Goal: Task Accomplishment & Management: Use online tool/utility

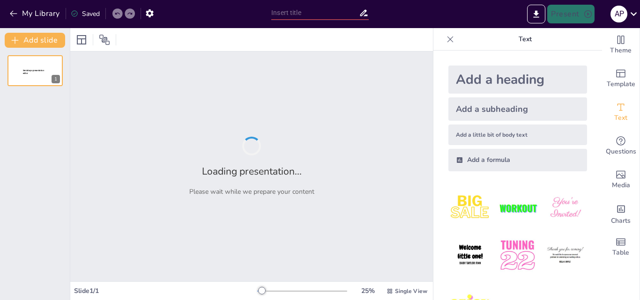
type input "Sendsteps"
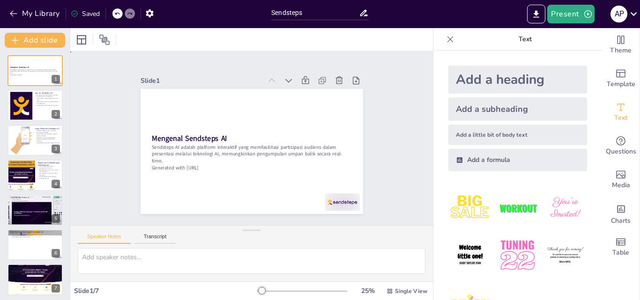
click at [375, 84] on div "Slide 1 Mengenal Sendsteps AI Sendsteps AI adalah platform interaktif yang memf…" at bounding box center [251, 138] width 300 height 205
click at [357, 121] on div "Slide 1 Mengenal Sendsteps AI Sendsteps AI adalah platform interaktif yang memf…" at bounding box center [251, 138] width 211 height 379
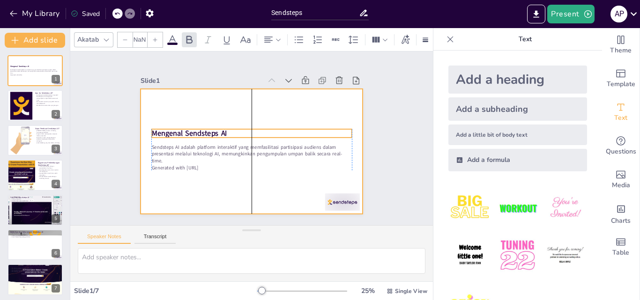
type input "48"
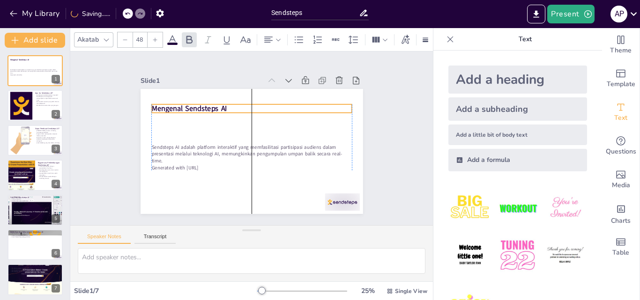
drag, startPoint x: 189, startPoint y: 132, endPoint x: 192, endPoint y: 104, distance: 28.8
click at [247, 173] on strong "Mengenal Sendsteps AI" at bounding box center [278, 202] width 63 height 58
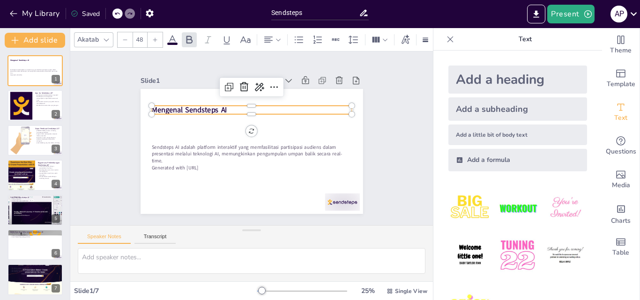
click at [391, 149] on div "Slide 1 Mengenal Sendsteps AI Sendsteps AI adalah platform interaktif yang memf…" at bounding box center [252, 139] width 396 height 354
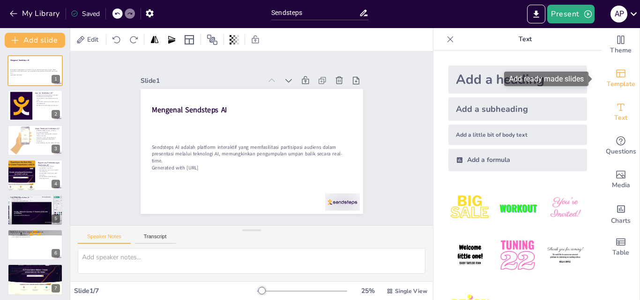
click at [612, 79] on span "Template" at bounding box center [621, 84] width 29 height 10
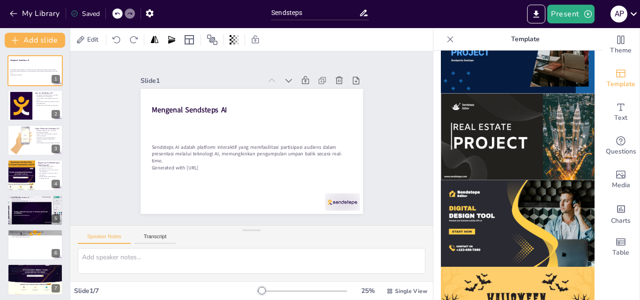
scroll to position [830, 0]
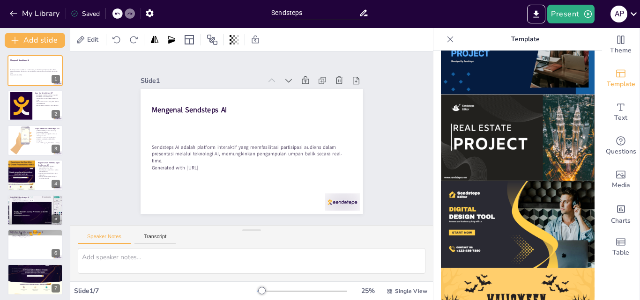
click at [481, 183] on img at bounding box center [518, 224] width 154 height 87
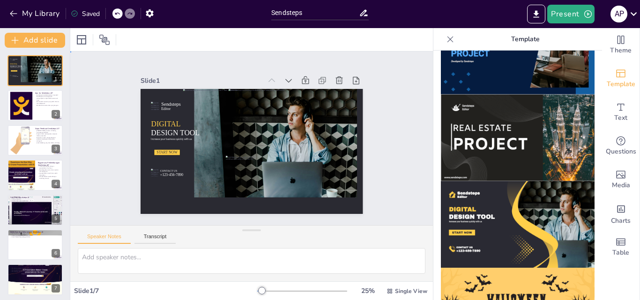
click at [390, 133] on div "Slide 1 Sendsteps Editor DIGITAL DESIGN TOOL Increase your business quickly wit…" at bounding box center [252, 138] width 278 height 399
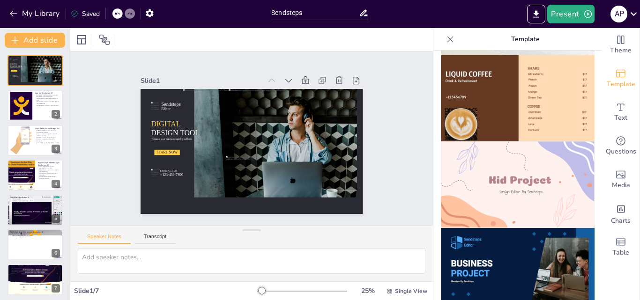
scroll to position [710, 0]
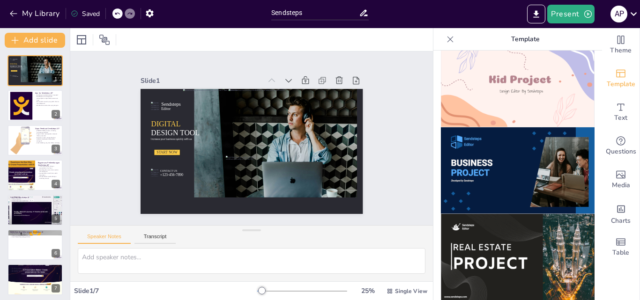
click at [506, 128] on img at bounding box center [518, 171] width 154 height 87
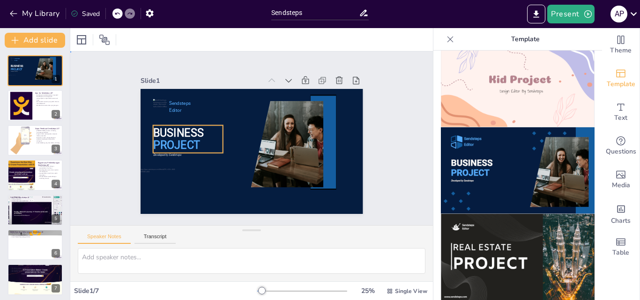
click at [168, 129] on span "BUSINESS" at bounding box center [181, 117] width 52 height 23
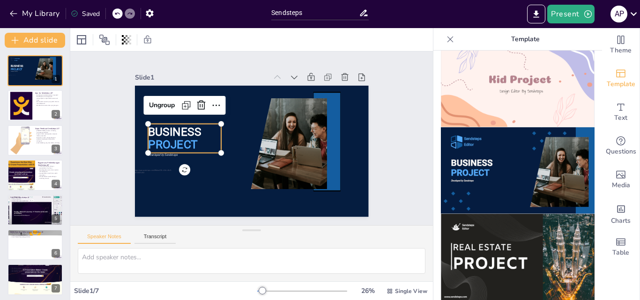
click at [276, 176] on span "BUSINESS" at bounding box center [298, 200] width 45 height 48
click at [146, 171] on div "Slide 1 BUSINESS PROJECT Sendsteps Editor Developed by Sendsteps Ungroup Slide …" at bounding box center [251, 138] width 211 height 379
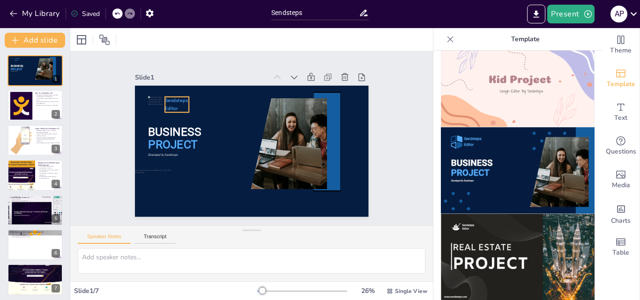
click at [322, 155] on span "Sendsteps" at bounding box center [333, 160] width 23 height 10
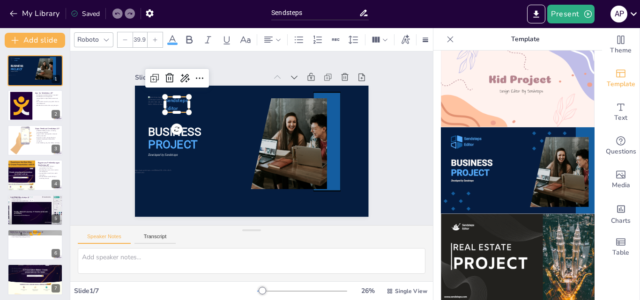
click at [286, 75] on span "Sendsteps" at bounding box center [289, 63] width 6 height 23
click at [186, 185] on p "Sendsteps" at bounding box center [193, 197] width 15 height 25
click at [244, 68] on div "Slide 1" at bounding box center [245, 78] width 234 height 38
click at [197, 68] on div "Slide 1" at bounding box center [190, 139] width 13 height 234
click at [120, 97] on div "Slide 1 BUSINESS PROJECT Developed by Sendsteps Sendsteps Editor Slide 2 Apa it…" at bounding box center [252, 139] width 286 height 158
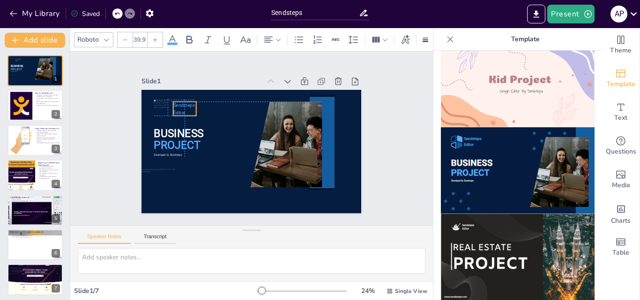
drag, startPoint x: 176, startPoint y: 105, endPoint x: 173, endPoint y: 100, distance: 5.5
click at [173, 157] on span "Sendsteps" at bounding box center [182, 167] width 18 height 20
click at [303, 182] on icon at bounding box center [307, 183] width 8 height 3
click at [316, 92] on icon at bounding box center [323, 99] width 14 height 14
click at [116, 108] on div "Slide 1 BUSINESS PROJECT Sendsteps Editor Developed by Sendsteps Slide 2 Apa it…" at bounding box center [252, 138] width 294 height 303
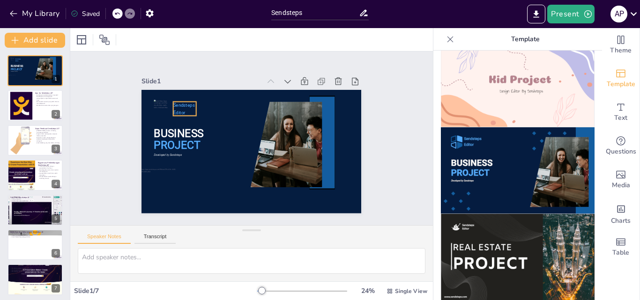
click at [275, 203] on span "Editor" at bounding box center [281, 209] width 12 height 13
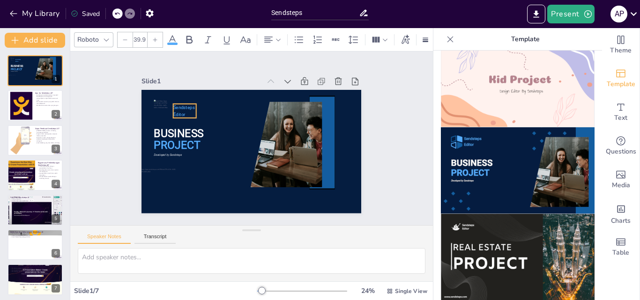
click at [173, 123] on p "Editor" at bounding box center [181, 129] width 23 height 12
click at [296, 95] on span "Sendsteps" at bounding box center [302, 84] width 12 height 22
click at [315, 124] on span "Sendsteps" at bounding box center [325, 131] width 21 height 15
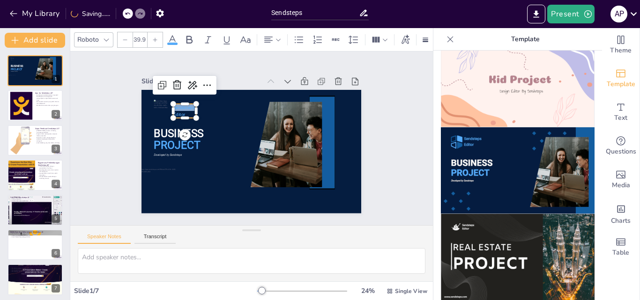
click at [218, 195] on span "Sendsteps" at bounding box center [220, 206] width 5 height 22
click at [220, 77] on span "Sendsteps" at bounding box center [229, 68] width 18 height 20
drag, startPoint x: 178, startPoint y: 111, endPoint x: 173, endPoint y: 107, distance: 6.4
click at [173, 109] on p "Editor" at bounding box center [179, 112] width 23 height 7
click at [198, 188] on p "Editor" at bounding box center [205, 200] width 14 height 24
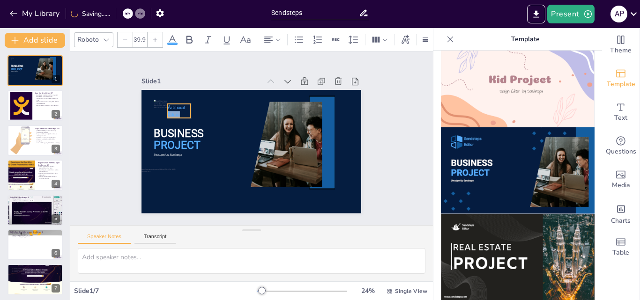
click at [316, 132] on p "Editor" at bounding box center [328, 139] width 24 height 14
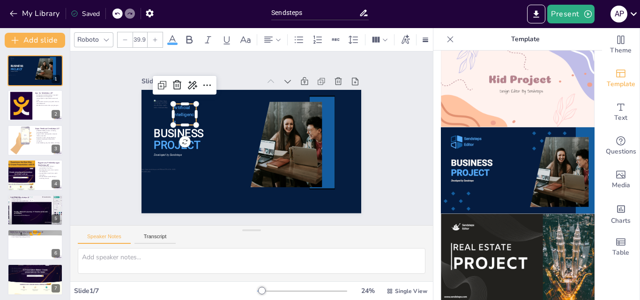
click at [188, 155] on p "Intelligence" at bounding box center [188, 168] width 26 height 26
click at [396, 129] on div "Slide 1 BUSINESS PROJECT Developed by Sendsteps Artificial Intelligence Slide 2…" at bounding box center [251, 138] width 379 height 211
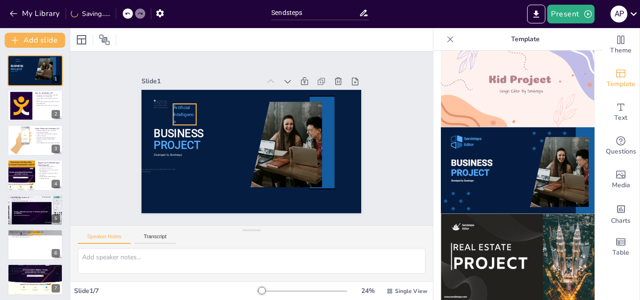
click at [294, 98] on span "Intelligence" at bounding box center [300, 85] width 13 height 24
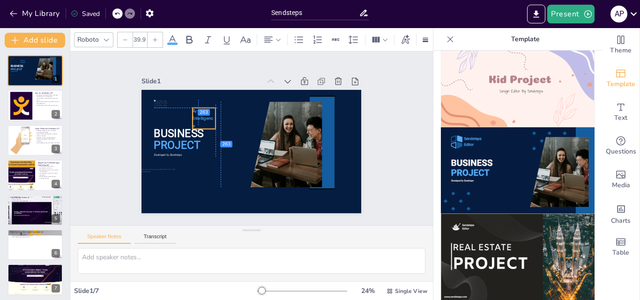
drag, startPoint x: 188, startPoint y: 109, endPoint x: 209, endPoint y: 110, distance: 20.6
click at [214, 110] on div "BUSINESS PROJECT Artificial Intelligence Developed by Sendsteps" at bounding box center [287, 106] width 147 height 164
drag, startPoint x: 210, startPoint y: 116, endPoint x: 222, endPoint y: 117, distance: 12.7
click at [266, 118] on div at bounding box center [277, 125] width 23 height 14
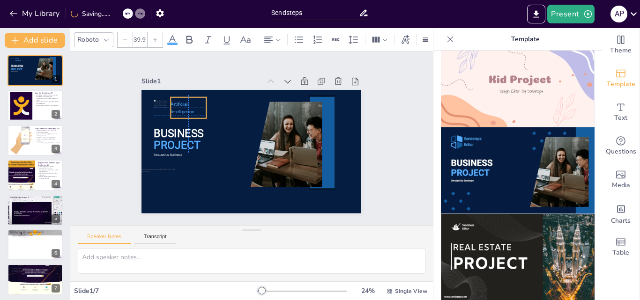
drag, startPoint x: 205, startPoint y: 114, endPoint x: 180, endPoint y: 102, distance: 27.5
click at [236, 193] on p "Artificial" at bounding box center [246, 210] width 21 height 35
click at [256, 63] on div "Slide 1 BUSINESS PROJECT Artificial Intelligence Developed by Sendsteps Slide 2…" at bounding box center [251, 138] width 210 height 255
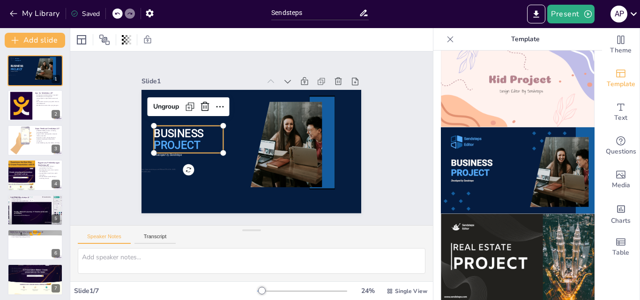
click at [275, 103] on span "BUSINESS" at bounding box center [293, 78] width 36 height 50
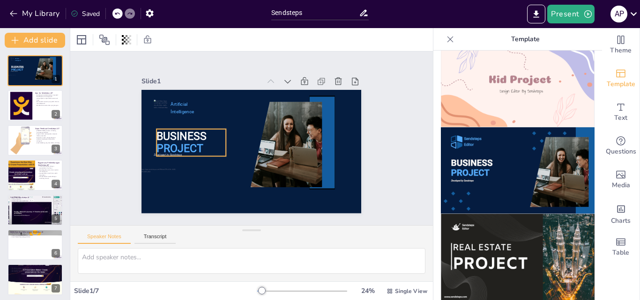
click at [168, 149] on span "BUSINESS" at bounding box center [187, 165] width 51 height 32
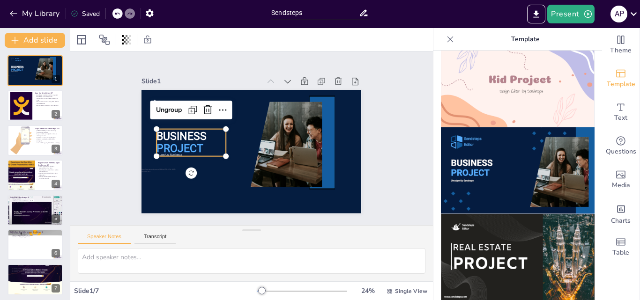
click at [271, 133] on p "BUSINESS" at bounding box center [305, 110] width 68 height 48
click at [252, 95] on span "BUSINESS" at bounding box center [261, 69] width 18 height 51
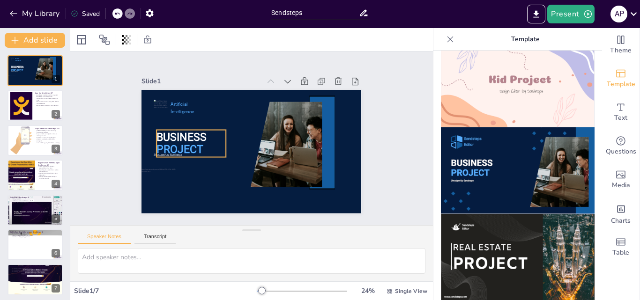
click at [237, 95] on span "BUSINESS" at bounding box center [246, 69] width 18 height 51
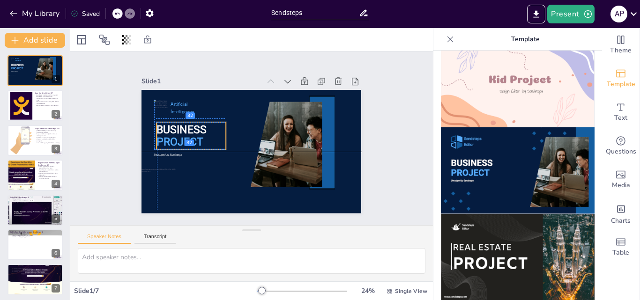
drag, startPoint x: 180, startPoint y: 135, endPoint x: 179, endPoint y: 127, distance: 8.0
click at [268, 101] on span "BUSINESS" at bounding box center [282, 75] width 28 height 52
click at [257, 94] on span "PROJECT" at bounding box center [270, 69] width 27 height 48
click at [256, 180] on span "BUSINESS" at bounding box center [272, 205] width 32 height 51
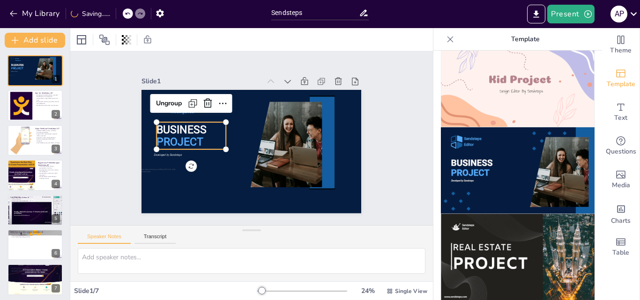
click at [202, 179] on span "PROJECT" at bounding box center [219, 202] width 34 height 47
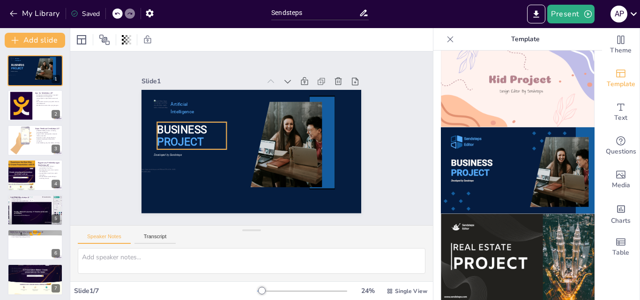
click at [187, 114] on span "BUSINESS" at bounding box center [196, 96] width 50 height 36
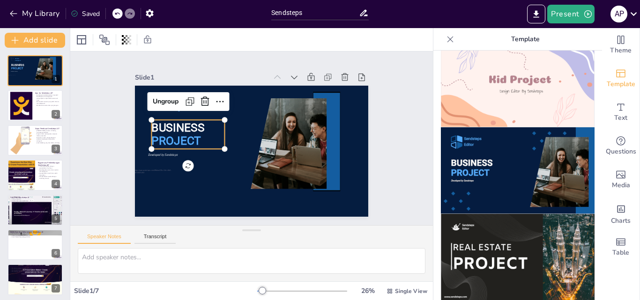
click at [255, 91] on span "BUSINESS" at bounding box center [262, 64] width 14 height 53
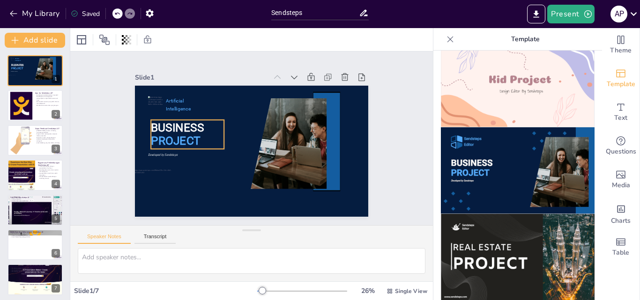
click at [195, 175] on span "BUSINESS" at bounding box center [212, 202] width 34 height 54
click at [298, 147] on span "BUSINESS" at bounding box center [325, 156] width 54 height 19
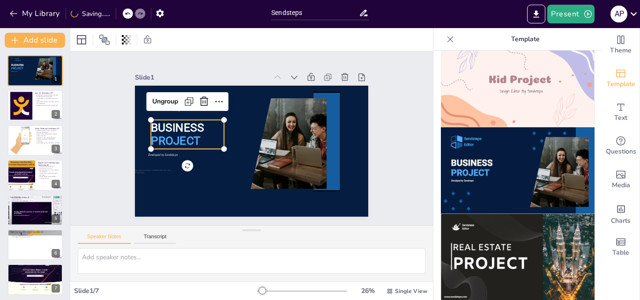
click at [174, 116] on span "BUSINESS" at bounding box center [188, 99] width 54 height 34
click at [174, 124] on span "BUSINESS" at bounding box center [177, 128] width 53 height 14
click at [204, 95] on span "BUSINESS" at bounding box center [223, 69] width 38 height 53
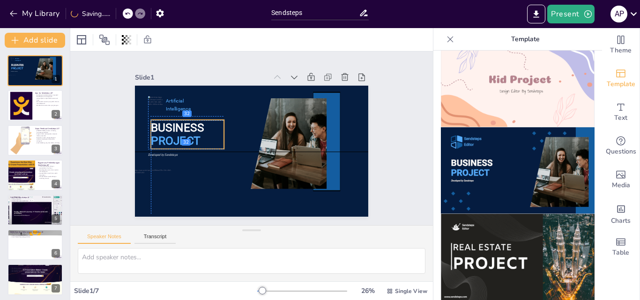
click at [295, 123] on span "BUSINESS" at bounding box center [321, 110] width 53 height 38
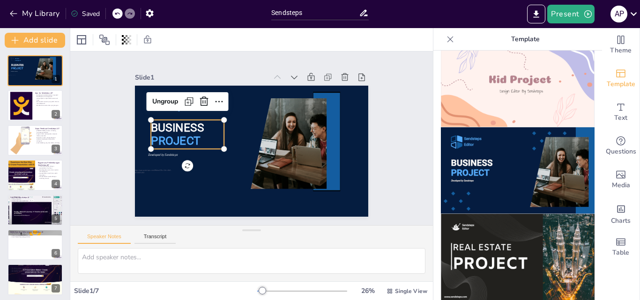
click at [224, 184] on span "BUSINESS" at bounding box center [233, 211] width 19 height 54
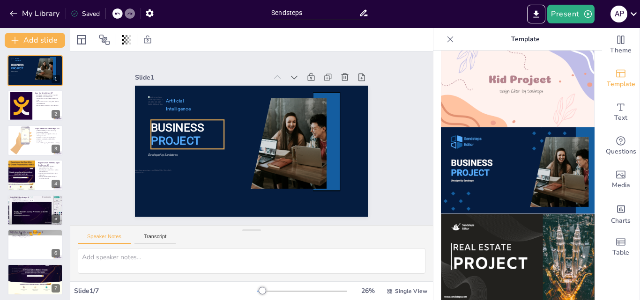
click at [195, 98] on span "BUSINESS" at bounding box center [216, 72] width 42 height 51
click at [187, 172] on span "BUSINESS" at bounding box center [206, 198] width 38 height 53
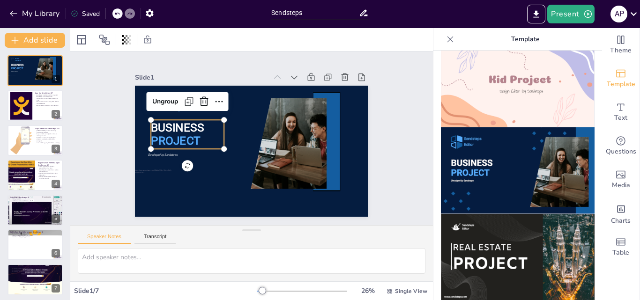
click at [179, 108] on span "BUSINESS" at bounding box center [198, 87] width 51 height 42
click at [249, 97] on icon at bounding box center [257, 90] width 16 height 16
click at [98, 149] on div "Slide 1 BUSINESS PROJECT Artificial Intelligence Developed by Sendsteps Ungroup…" at bounding box center [252, 139] width 396 height 354
click at [237, 189] on span "PROJECT" at bounding box center [246, 214] width 19 height 51
click at [185, 137] on span "PROJECT" at bounding box center [176, 124] width 51 height 23
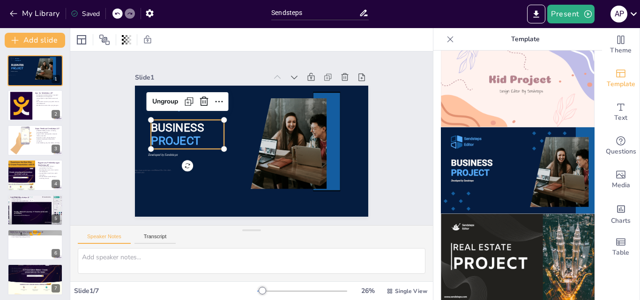
click at [185, 126] on span "PROJECT" at bounding box center [181, 110] width 51 height 32
click at [283, 170] on span "PROJECT" at bounding box center [304, 193] width 43 height 46
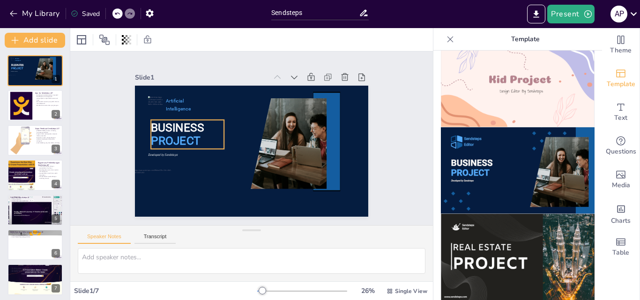
click at [284, 107] on span "PROJECT" at bounding box center [307, 85] width 46 height 43
click at [263, 184] on span "PROJECT" at bounding box center [277, 209] width 28 height 51
click at [284, 107] on span "PROJECT" at bounding box center [307, 85] width 46 height 43
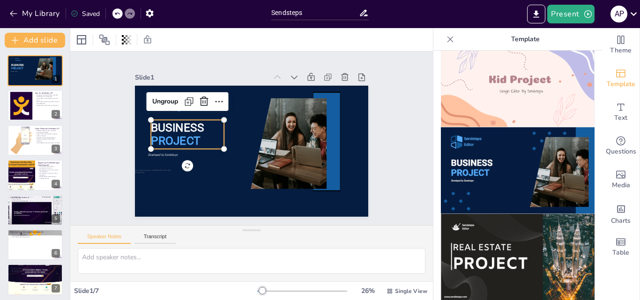
click at [259, 120] on p "PROJECT" at bounding box center [287, 85] width 56 height 69
click at [288, 112] on span "PROJECT" at bounding box center [312, 92] width 48 height 40
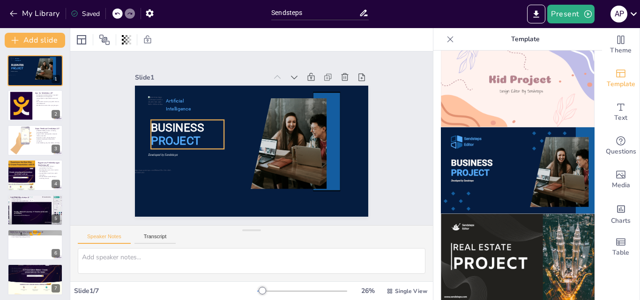
click at [222, 90] on span "PROJECT" at bounding box center [233, 64] width 23 height 51
click at [269, 97] on span "PROJECT" at bounding box center [287, 72] width 37 height 50
click at [295, 121] on span "PROJECT" at bounding box center [320, 105] width 51 height 32
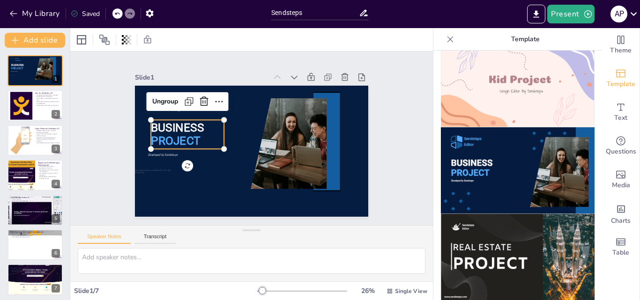
click at [295, 152] on span "BUSINESS" at bounding box center [322, 164] width 54 height 24
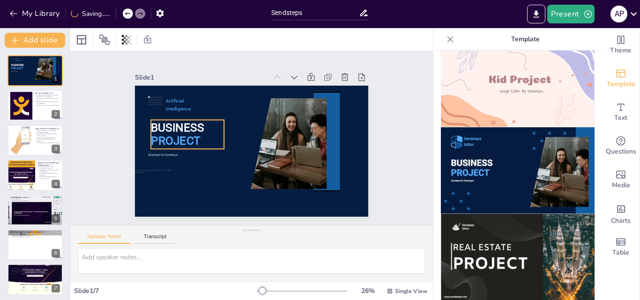
click at [265, 95] on span "BUSINESS" at bounding box center [277, 68] width 24 height 54
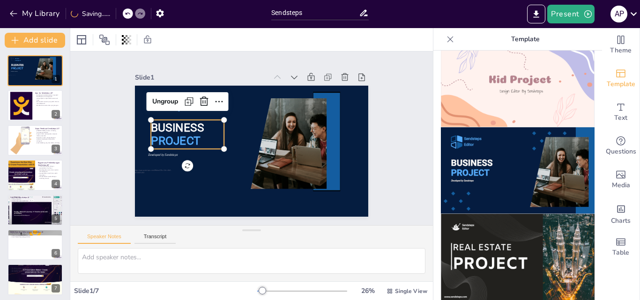
click at [434, 139] on div at bounding box center [518, 176] width 169 height 250
click at [390, 135] on div "Slide 1 BUSINESS PROJECT Artificial Intelligence Developed by Sendsteps Ungroup…" at bounding box center [252, 138] width 278 height 399
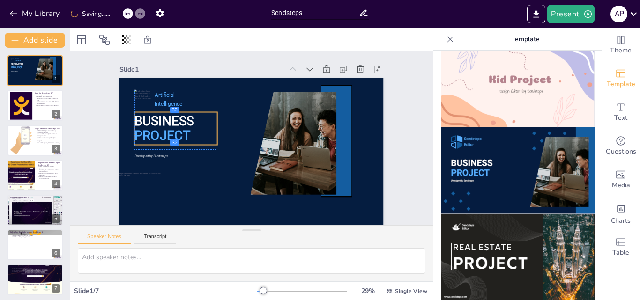
drag, startPoint x: 141, startPoint y: 137, endPoint x: 137, endPoint y: 134, distance: 5.3
click at [253, 79] on span "PROJECT" at bounding box center [263, 50] width 21 height 57
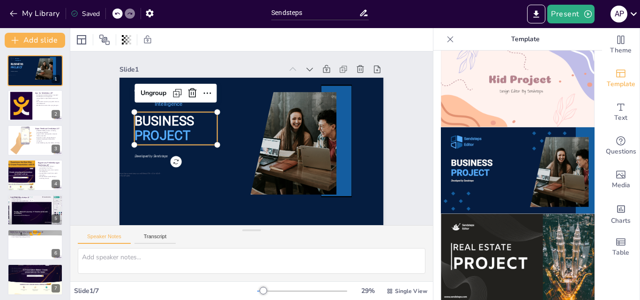
click at [235, 78] on span "PROJECT" at bounding box center [245, 49] width 21 height 57
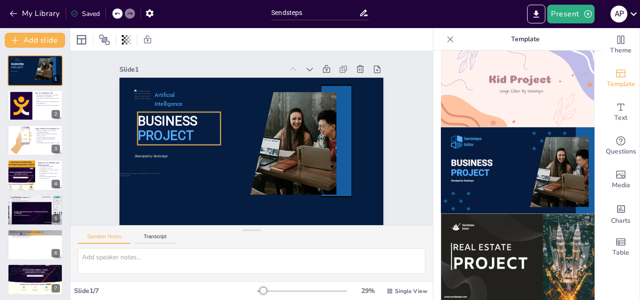
click at [300, 119] on span "PROJECT" at bounding box center [328, 97] width 56 height 41
click at [305, 131] on span "PROJECT" at bounding box center [334, 115] width 58 height 32
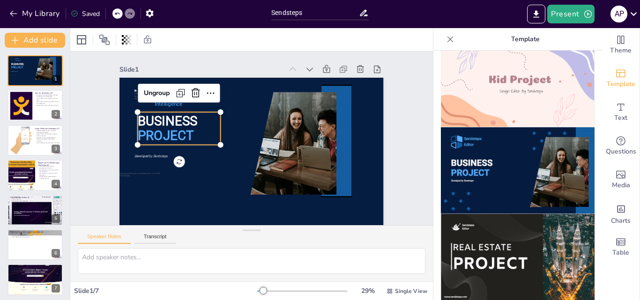
click at [277, 94] on span "PROJECT" at bounding box center [297, 66] width 41 height 56
click at [259, 84] on span "PROJECT" at bounding box center [272, 55] width 27 height 58
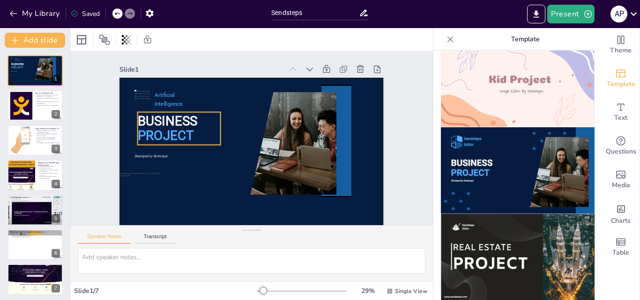
click at [300, 158] on span "PROJECT" at bounding box center [329, 176] width 58 height 37
click at [212, 85] on span "PROJECT" at bounding box center [228, 56] width 32 height 58
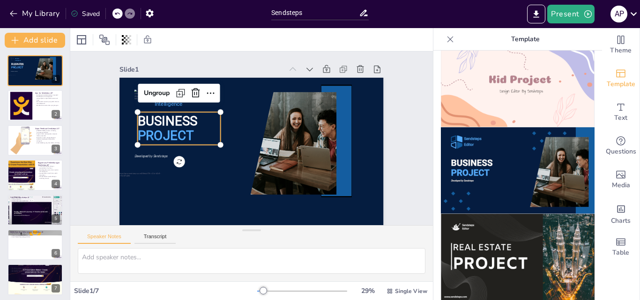
click at [287, 104] on span "BUSINESS" at bounding box center [308, 75] width 43 height 60
click at [149, 118] on span "BUSINESS" at bounding box center [173, 103] width 62 height 27
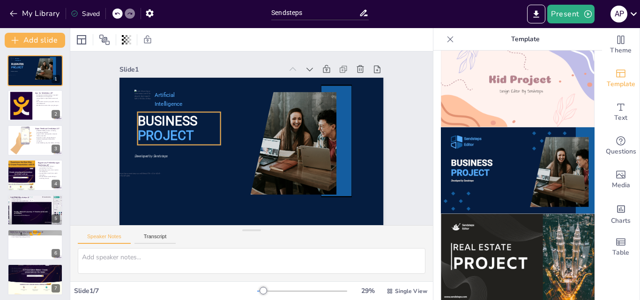
click at [149, 122] on span "BUSINESS" at bounding box center [168, 120] width 60 height 15
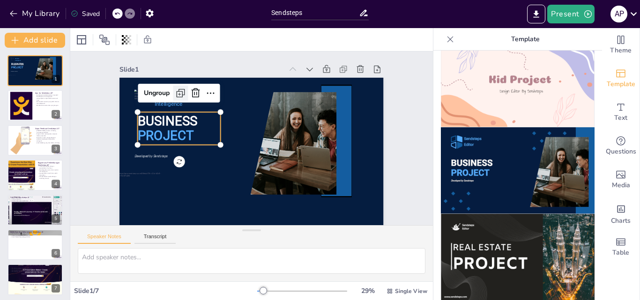
click at [311, 185] on icon at bounding box center [317, 191] width 12 height 12
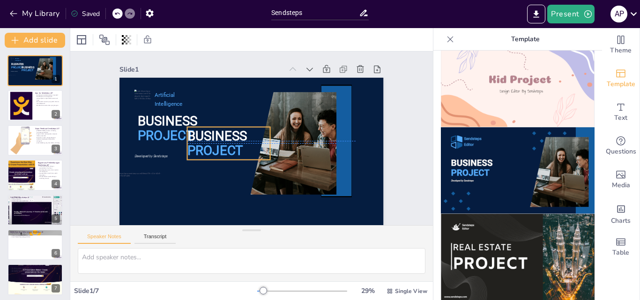
drag, startPoint x: 159, startPoint y: 128, endPoint x: 208, endPoint y: 140, distance: 50.0
click at [229, 140] on div "BUSINESS PROJECT" at bounding box center [273, 128] width 88 height 49
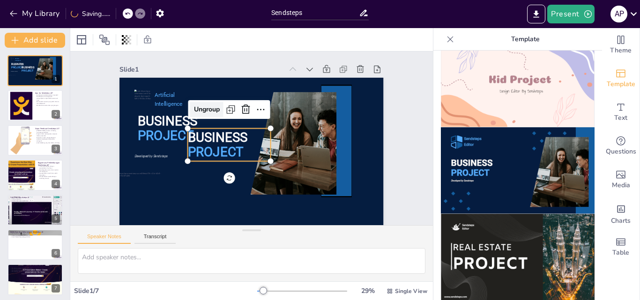
click at [258, 171] on div "Ungroup" at bounding box center [276, 186] width 36 height 30
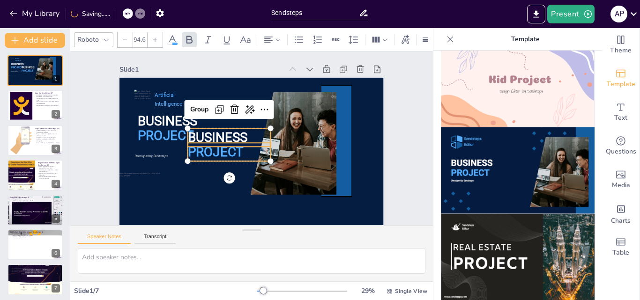
click at [222, 138] on span "BUSINESS" at bounding box center [219, 148] width 62 height 33
click at [253, 138] on span "BUSINESS" at bounding box center [284, 149] width 62 height 33
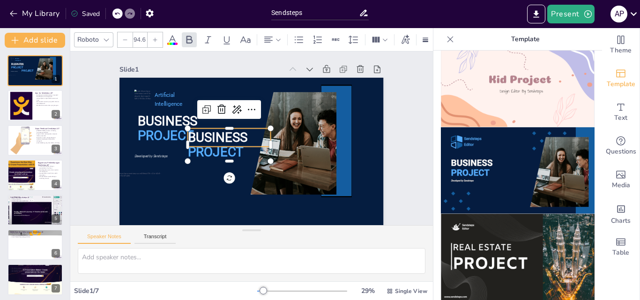
click at [119, 12] on icon at bounding box center [117, 14] width 6 height 6
type input "110.3"
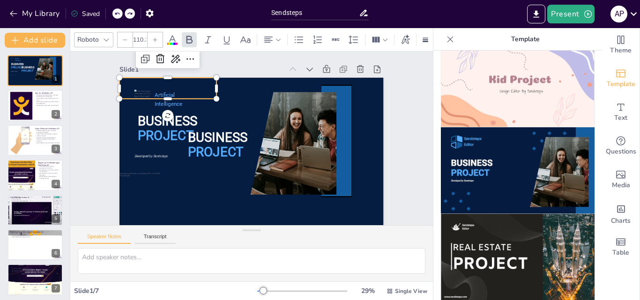
click at [119, 14] on icon at bounding box center [117, 14] width 6 height 6
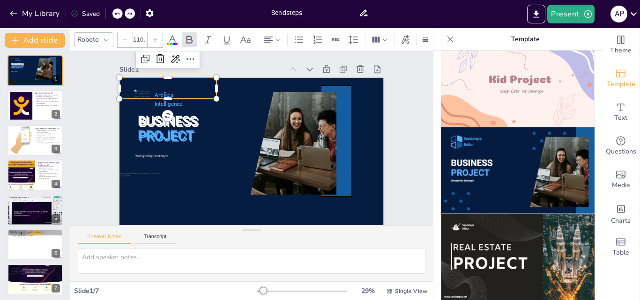
click at [119, 14] on icon at bounding box center [117, 14] width 6 height 6
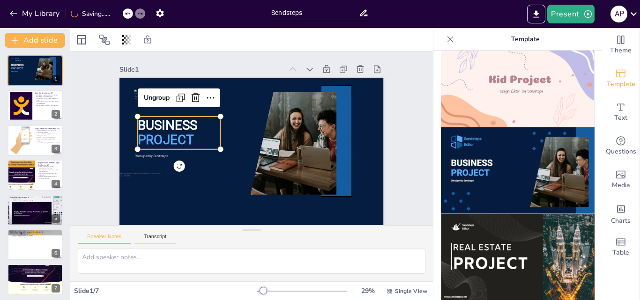
click at [153, 112] on span "BUSINESS" at bounding box center [180, 93] width 61 height 38
click at [285, 60] on div "Ungroup" at bounding box center [292, 43] width 15 height 33
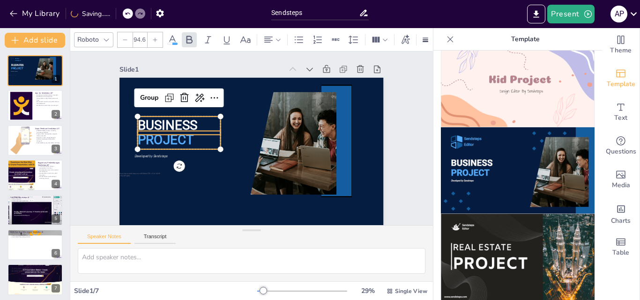
click at [306, 132] on span "BUSINESS" at bounding box center [336, 143] width 61 height 22
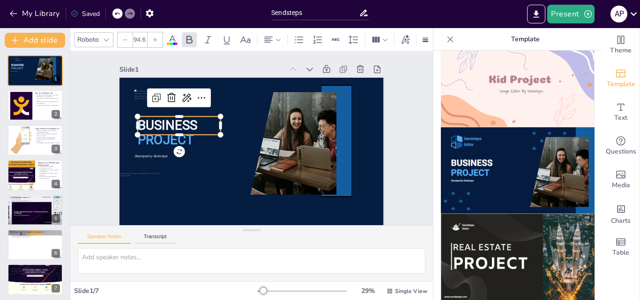
click at [181, 98] on span "BUSINESS" at bounding box center [198, 73] width 55 height 52
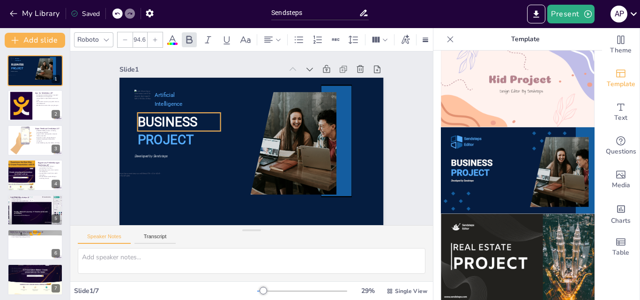
click at [249, 83] on span "BUSINESS" at bounding box center [260, 53] width 22 height 61
click at [164, 99] on div "Slide 1 PROJECT Artificial Intelligence Developed by Sendsteps BUSINESS Slide 2…" at bounding box center [251, 138] width 175 height 317
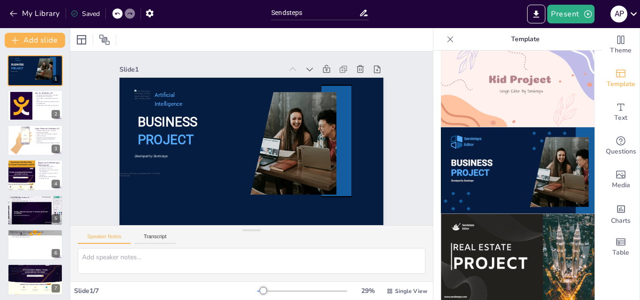
click at [113, 16] on div at bounding box center [118, 13] width 10 height 10
click at [118, 13] on icon at bounding box center [117, 14] width 5 height 2
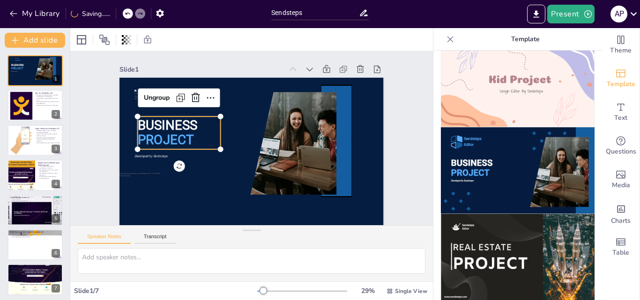
click at [305, 125] on span "BUSINESS" at bounding box center [336, 124] width 62 height 33
click at [273, 57] on div "Ungroup" at bounding box center [282, 40] width 18 height 35
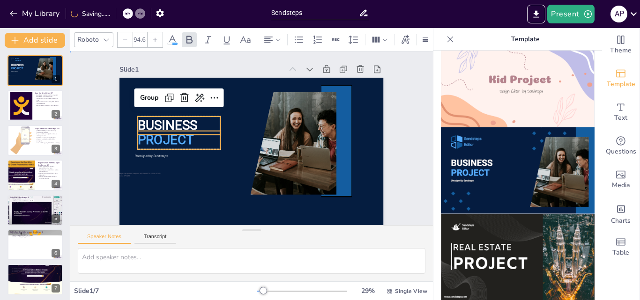
click at [105, 135] on div "Slide 1 BUSINESS PROJECT Artificial Intelligence Developed by Sendsteps Group S…" at bounding box center [252, 138] width 346 height 237
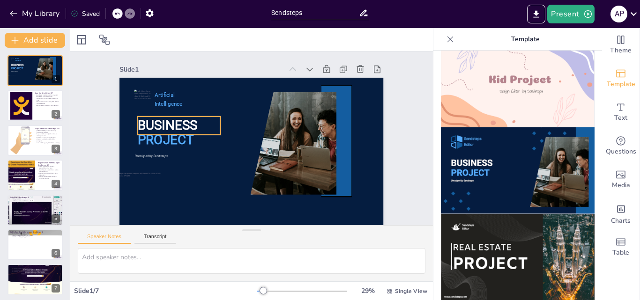
click at [210, 87] on span "BUSINESS" at bounding box center [229, 56] width 38 height 61
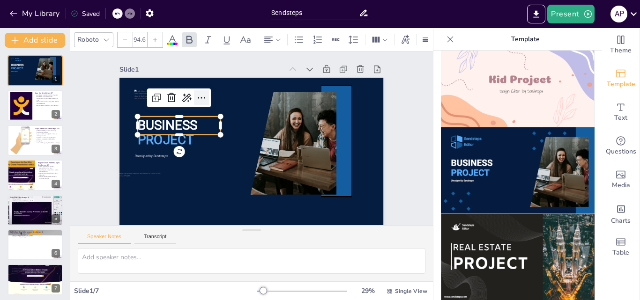
click at [193, 170] on div at bounding box center [202, 179] width 18 height 18
click at [178, 144] on icon at bounding box center [176, 152] width 16 height 16
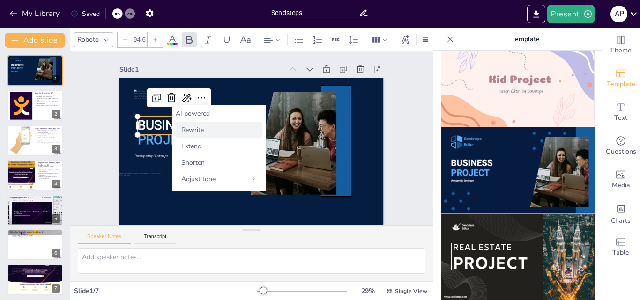
click at [190, 135] on div "Rewrite" at bounding box center [219, 130] width 86 height 16
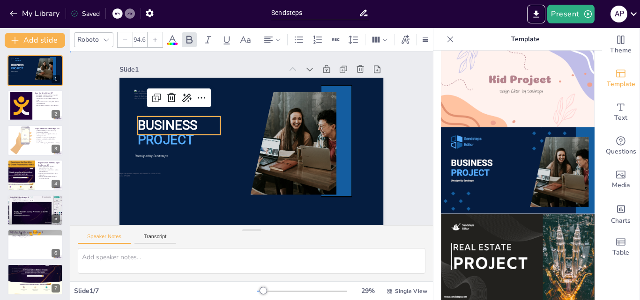
click at [107, 104] on div "Slide 1 BUSINESS PROJECT Artificial Intelligence Developed by Sendsteps Slide 2…" at bounding box center [251, 138] width 355 height 264
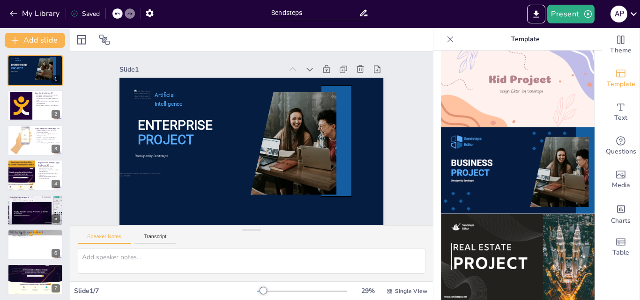
click at [117, 9] on div at bounding box center [118, 13] width 10 height 10
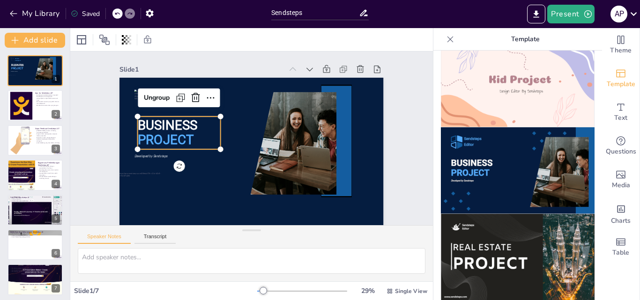
click at [163, 102] on span "BUSINESS" at bounding box center [192, 78] width 58 height 47
click at [249, 223] on div "Ungroup" at bounding box center [264, 241] width 30 height 36
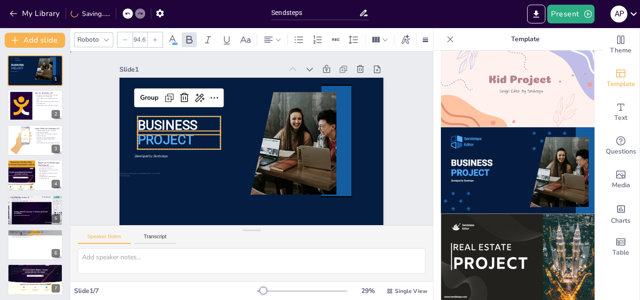
click at [148, 115] on div "Slide 1 BUSINESS PROJECT Artificial Intelligence Developed by Sendsteps Group S…" at bounding box center [251, 138] width 207 height 333
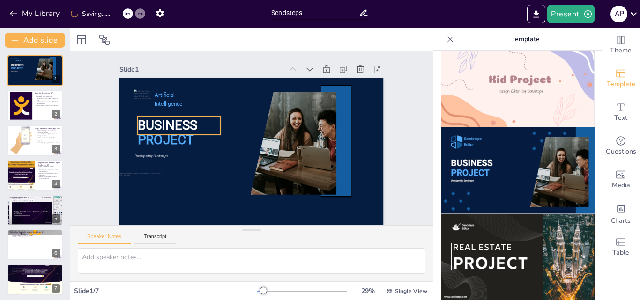
click at [278, 179] on span "BUSINESS" at bounding box center [305, 205] width 55 height 52
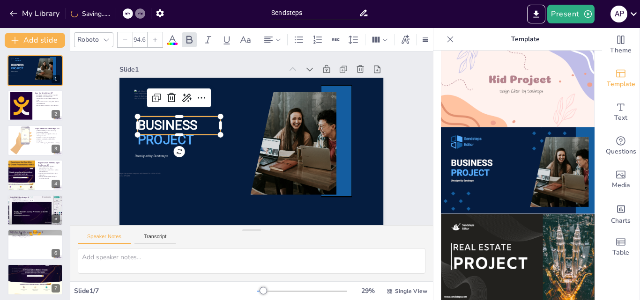
click at [284, 174] on span "BUSINESS" at bounding box center [313, 198] width 58 height 48
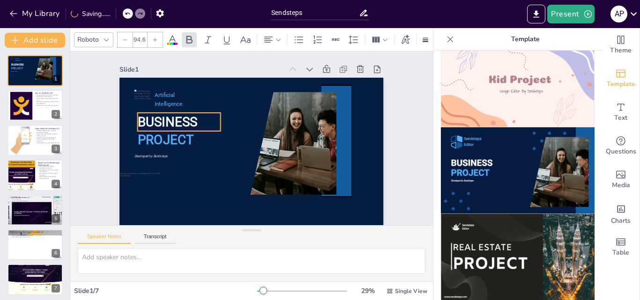
click at [184, 122] on span "BUSINESS" at bounding box center [166, 131] width 61 height 22
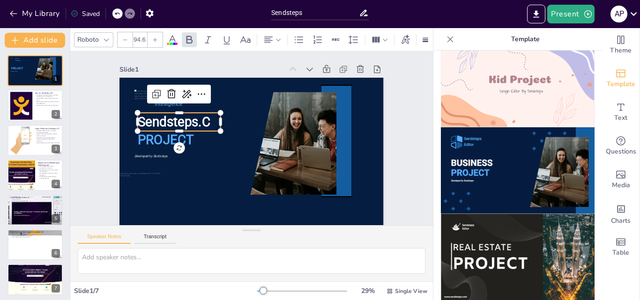
click at [262, 175] on span "Sendsteps.C" at bounding box center [292, 207] width 60 height 64
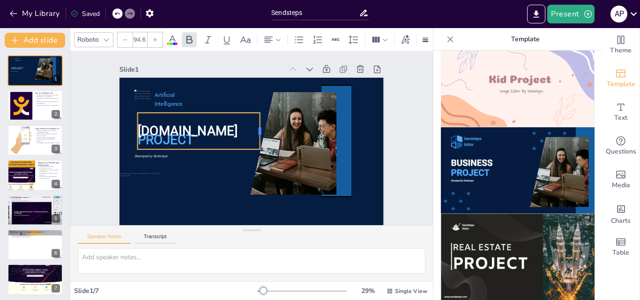
drag, startPoint x: 214, startPoint y: 132, endPoint x: 253, endPoint y: 125, distance: 39.1
click at [250, 125] on div at bounding box center [237, 138] width 25 height 35
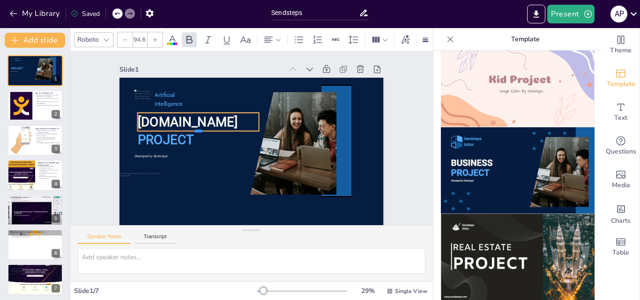
drag, startPoint x: 191, startPoint y: 149, endPoint x: 196, endPoint y: 128, distance: 21.3
click at [196, 128] on div "PROJECT Artificial Intelligence Developed by Sendsteps [DOMAIN_NAME]" at bounding box center [247, 125] width 297 height 223
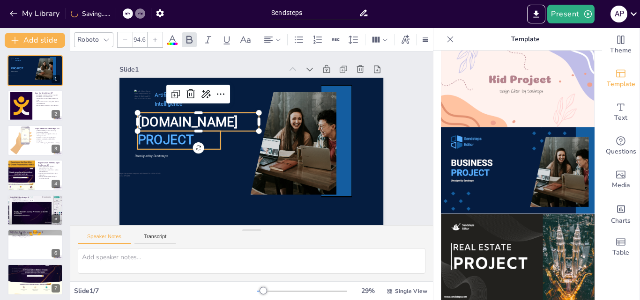
type input "--"
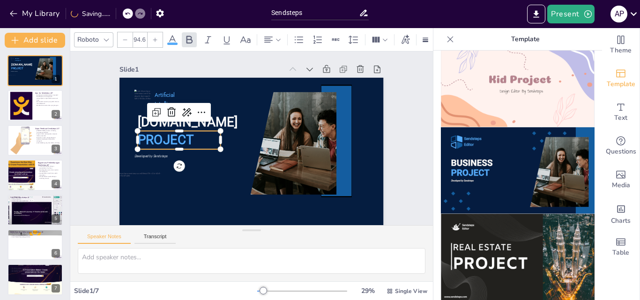
click at [258, 193] on span "PROJECT" at bounding box center [271, 222] width 27 height 58
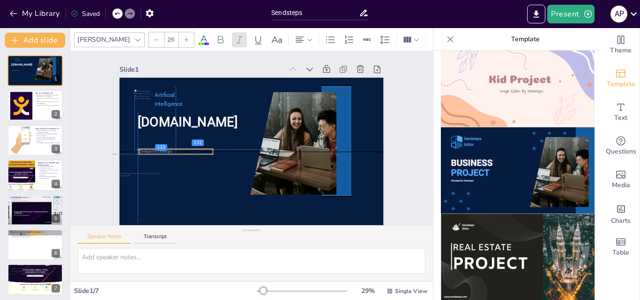
drag, startPoint x: 141, startPoint y: 156, endPoint x: 143, endPoint y: 150, distance: 6.5
click at [173, 83] on span "Developed by Sendsteps" at bounding box center [184, 69] width 23 height 30
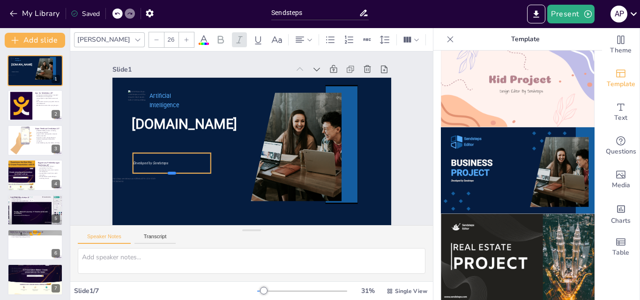
drag, startPoint x: 165, startPoint y: 159, endPoint x: 163, endPoint y: 175, distance: 16.2
click at [230, 87] on div at bounding box center [249, 50] width 38 height 74
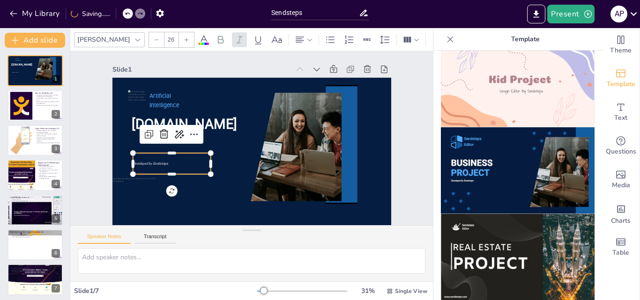
click at [283, 173] on p "Developed by Sendsteps" at bounding box center [294, 211] width 22 height 77
click at [164, 149] on div "Developed by Sendsteps" at bounding box center [170, 120] width 78 height 57
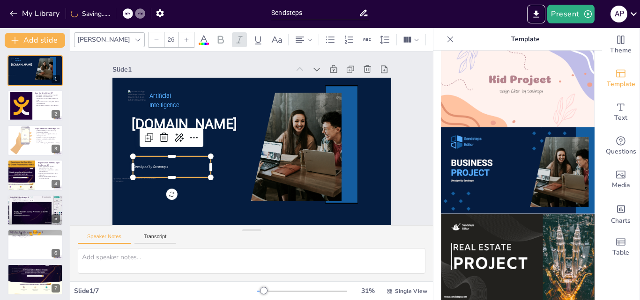
click at [222, 95] on div "Developed by Sendsteps" at bounding box center [240, 54] width 37 height 81
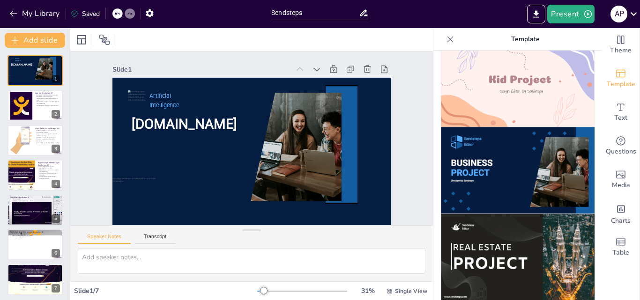
click at [119, 10] on div at bounding box center [118, 13] width 10 height 10
click at [139, 140] on div "Developed by Sendsteps" at bounding box center [173, 106] width 72 height 68
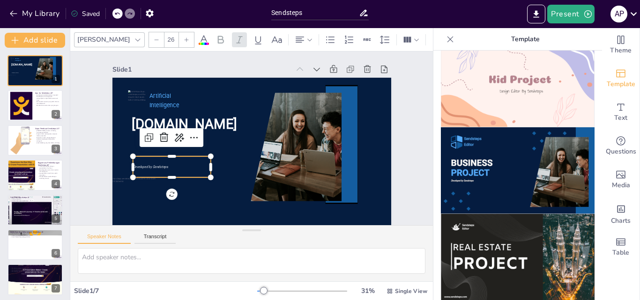
click at [293, 113] on p "Developed by Sendsteps" at bounding box center [332, 109] width 78 height 5
click at [225, 95] on p "Developed by Sendsteps" at bounding box center [232, 56] width 14 height 78
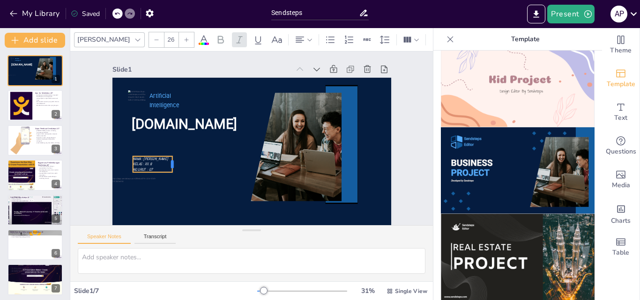
drag, startPoint x: 203, startPoint y: 163, endPoint x: 165, endPoint y: 162, distance: 38.5
click at [210, 70] on div at bounding box center [218, 65] width 16 height 9
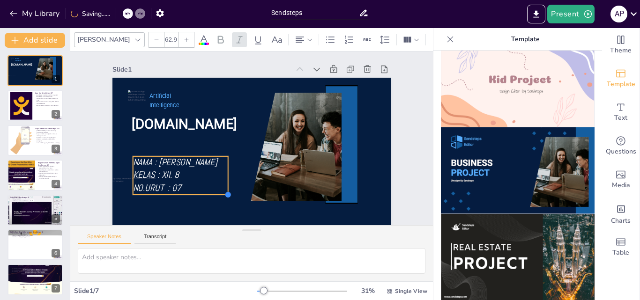
drag, startPoint x: 166, startPoint y: 172, endPoint x: 187, endPoint y: 195, distance: 30.5
click at [187, 195] on div "[DOMAIN_NAME] Artificial Intelligence NAMA : [PERSON_NAME] KELAS : XII. 8 NO.UR…" at bounding box center [235, 145] width 257 height 319
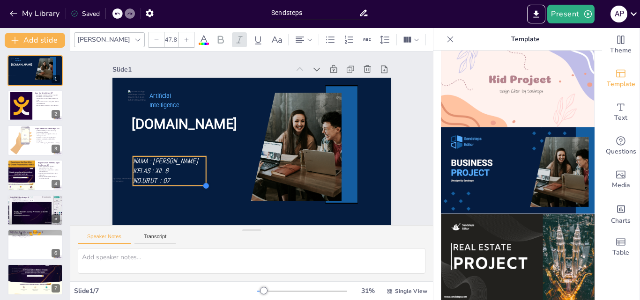
drag, startPoint x: 220, startPoint y: 194, endPoint x: 195, endPoint y: 170, distance: 34.8
click at [195, 170] on div "[DOMAIN_NAME] Artificial Intelligence NAMA : [PERSON_NAME] KELAS : XII. 8 NO.UR…" at bounding box center [250, 156] width 294 height 185
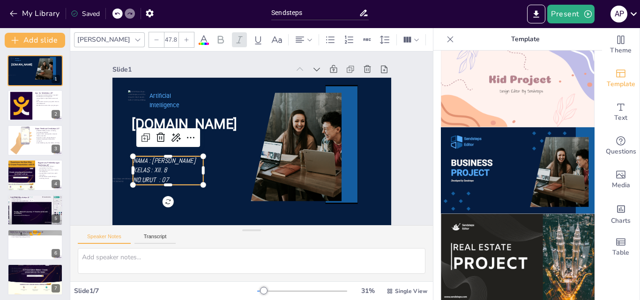
type input "46.6"
click at [95, 168] on div "Slide 1 [DOMAIN_NAME] Artificial Intelligence NAMA : [PERSON_NAME] KELAS : XII.…" at bounding box center [248, 142] width 369 height 358
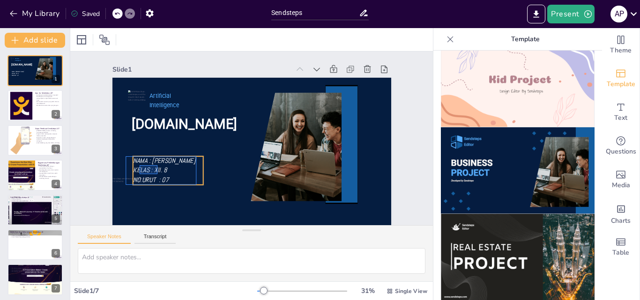
drag, startPoint x: 140, startPoint y: 174, endPoint x: 158, endPoint y: 165, distance: 19.9
click at [236, 88] on div "NAMA : [PERSON_NAME] KELAS : XII. 8 NO.URUT : 07" at bounding box center [266, 49] width 60 height 75
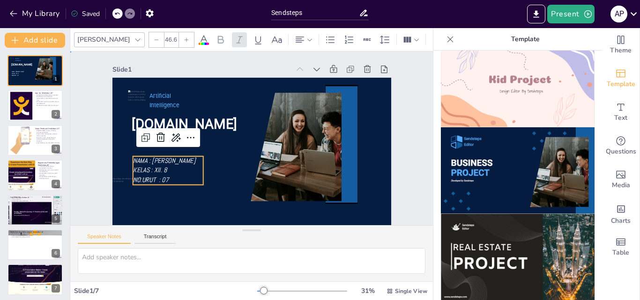
click at [91, 160] on div "Slide 1 [DOMAIN_NAME] Artificial Intelligence NAMA : [PERSON_NAME] KELAS : XII.…" at bounding box center [252, 134] width 349 height 217
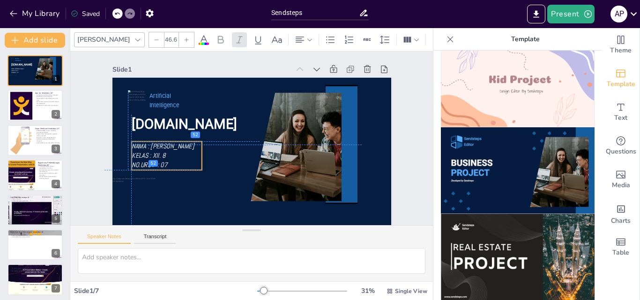
drag, startPoint x: 143, startPoint y: 168, endPoint x: 142, endPoint y: 153, distance: 15.0
click at [285, 61] on span "KELAS : XII. 8" at bounding box center [298, 45] width 27 height 33
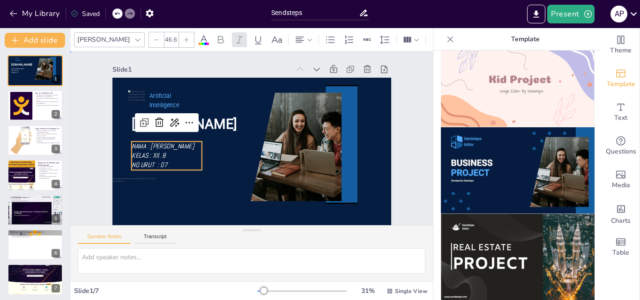
click at [76, 124] on div "Slide 1 [DOMAIN_NAME] Artificial Intelligence NAMA : [PERSON_NAME] KELAS : XII.…" at bounding box center [252, 134] width 393 height 255
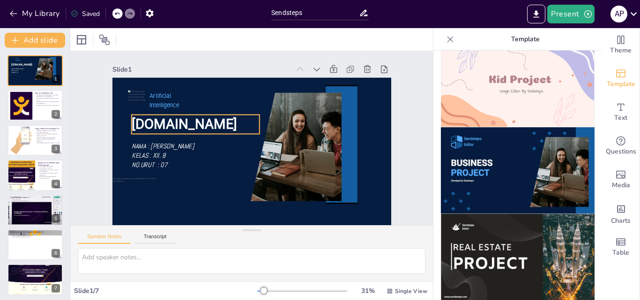
click at [265, 124] on span "[DOMAIN_NAME]" at bounding box center [302, 92] width 75 height 95
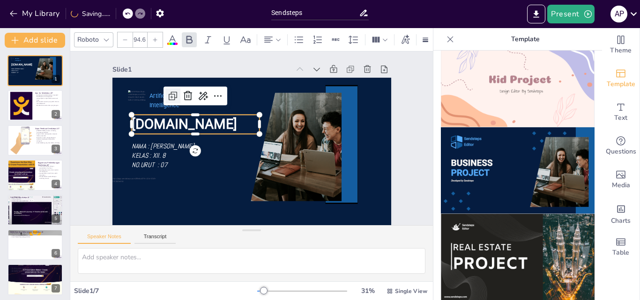
click at [264, 52] on icon at bounding box center [266, 50] width 4 height 4
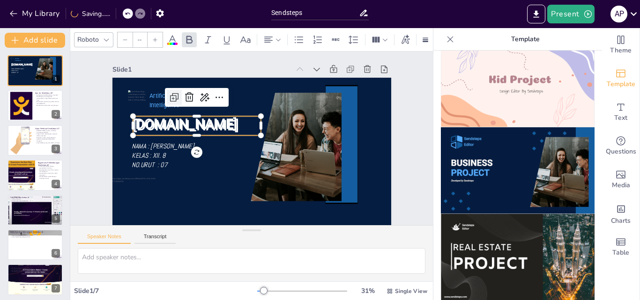
type input "94.6"
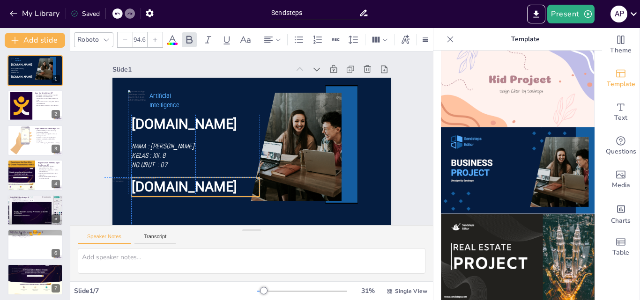
drag, startPoint x: 160, startPoint y: 125, endPoint x: 158, endPoint y: 184, distance: 59.1
click at [225, 98] on span "[DOMAIN_NAME]" at bounding box center [270, 57] width 90 height 83
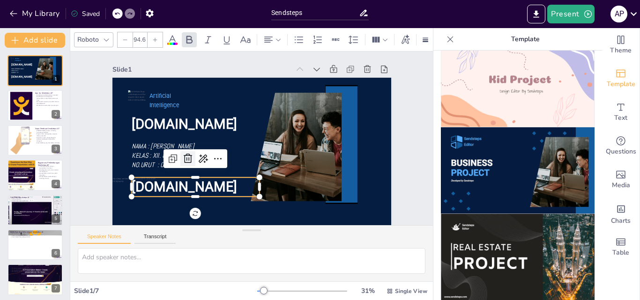
click at [284, 93] on icon at bounding box center [292, 85] width 16 height 16
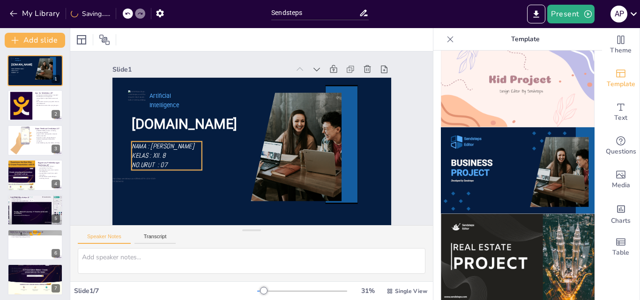
click at [309, 77] on span "KELAS : XII. 8" at bounding box center [325, 63] width 33 height 27
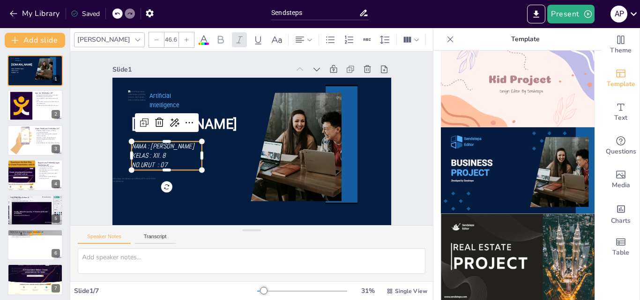
click at [134, 37] on icon at bounding box center [138, 40] width 8 height 8
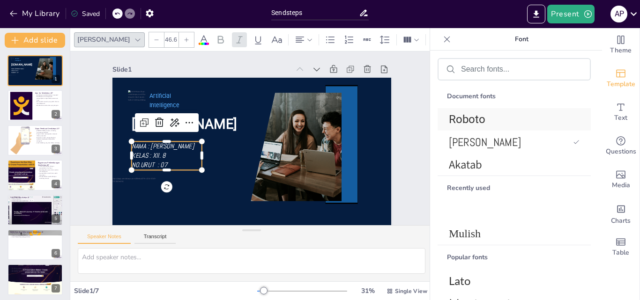
click at [474, 116] on span "Roboto" at bounding box center [512, 119] width 127 height 13
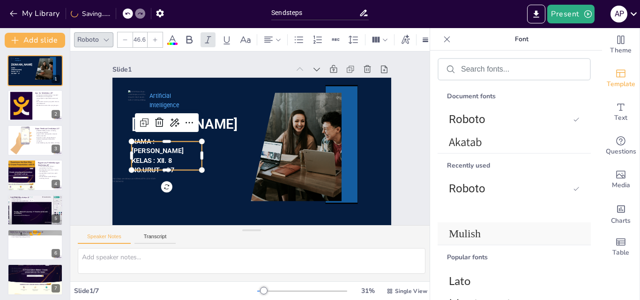
click at [455, 232] on span "Mulish" at bounding box center [512, 234] width 127 height 13
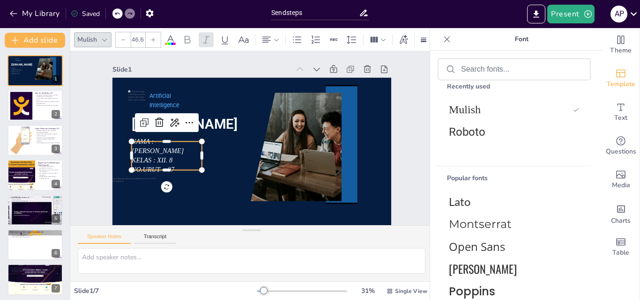
scroll to position [104, 0]
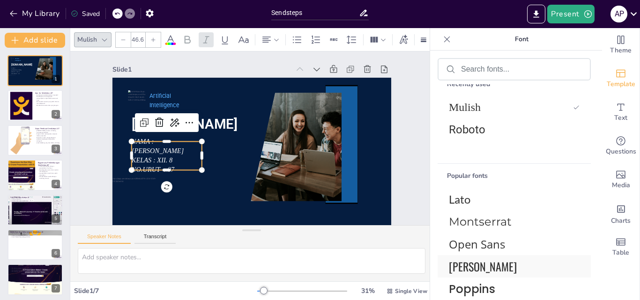
click at [467, 267] on span "[PERSON_NAME]" at bounding box center [512, 266] width 127 height 17
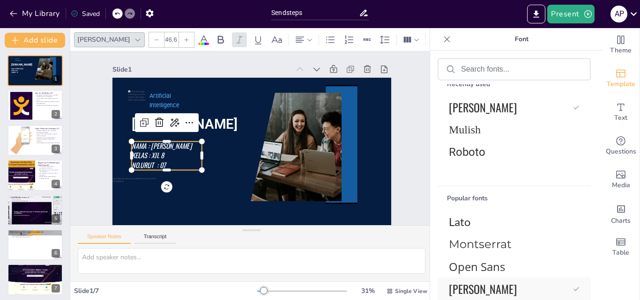
click at [472, 287] on span "[PERSON_NAME]" at bounding box center [509, 289] width 120 height 17
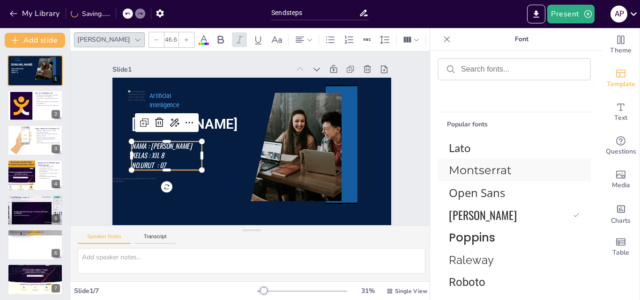
scroll to position [178, 0]
click at [476, 172] on span "Montserrat" at bounding box center [512, 171] width 127 height 14
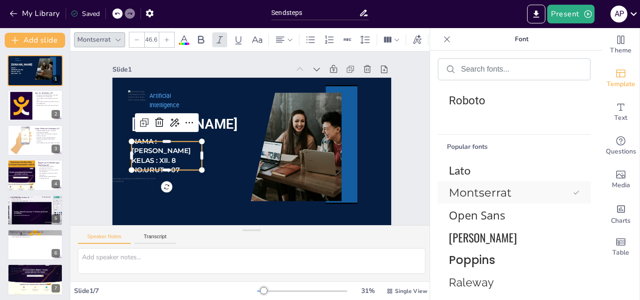
scroll to position [201, 0]
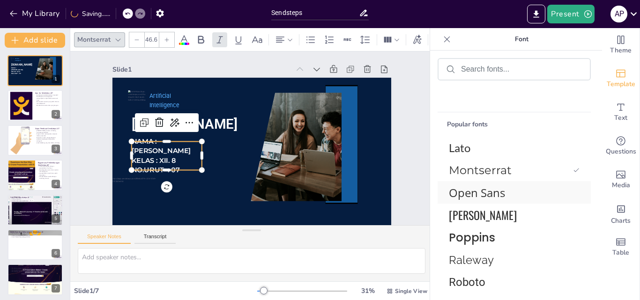
click at [478, 191] on span "Open Sans" at bounding box center [512, 192] width 127 height 15
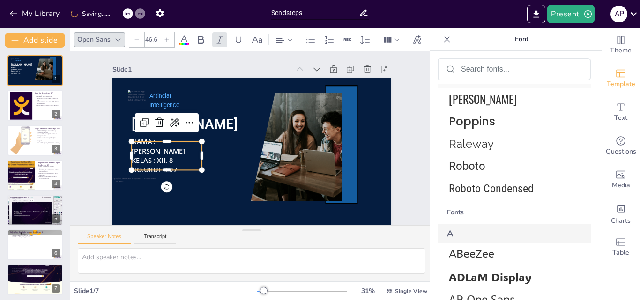
scroll to position [316, 0]
click at [478, 141] on span "Raleway" at bounding box center [512, 145] width 127 height 14
click at [467, 250] on span "ABeeZee" at bounding box center [512, 254] width 127 height 13
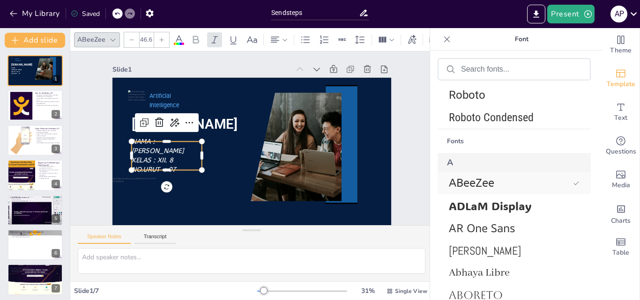
scroll to position [398, 0]
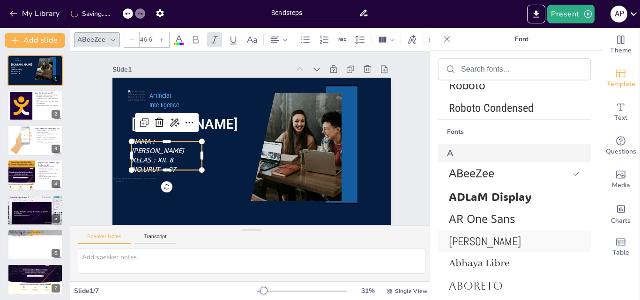
click at [474, 237] on span "[PERSON_NAME]" at bounding box center [512, 241] width 127 height 15
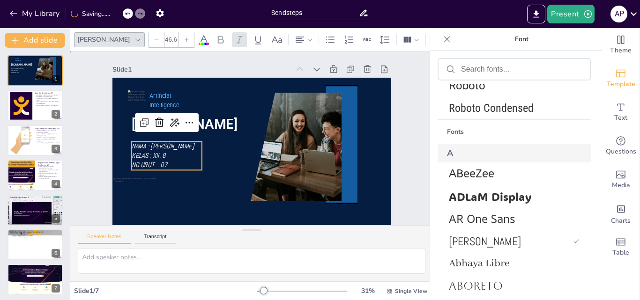
click at [93, 155] on div "Slide 1 [DOMAIN_NAME] Artificial Intelligence NAMA : [PERSON_NAME] KELAS : XII.…" at bounding box center [249, 134] width 377 height 302
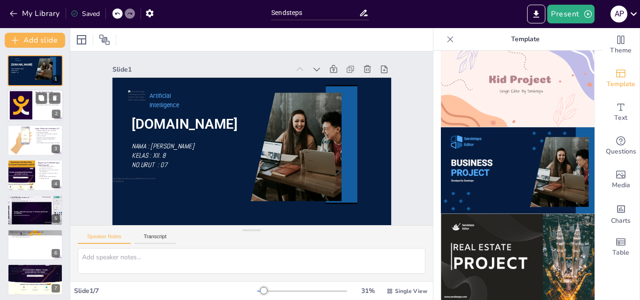
click at [15, 109] on div at bounding box center [21, 105] width 29 height 29
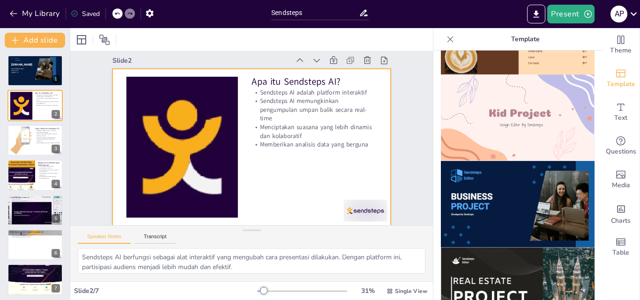
scroll to position [0, 0]
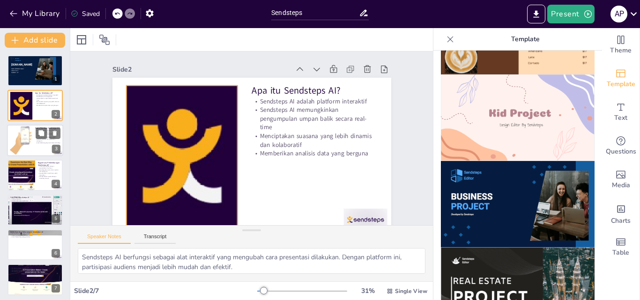
click at [30, 141] on div at bounding box center [21, 140] width 29 height 29
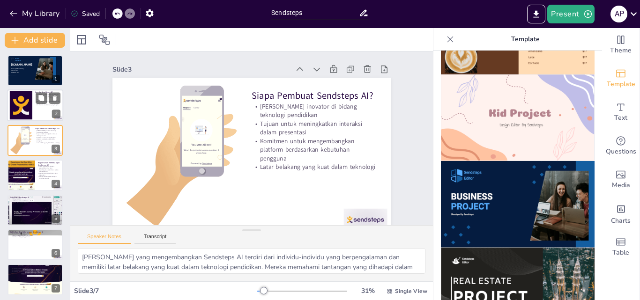
click at [23, 95] on div at bounding box center [21, 105] width 29 height 29
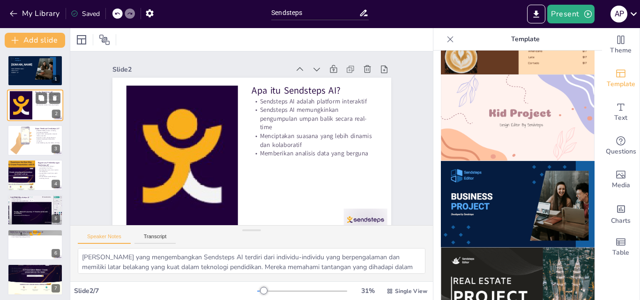
type textarea "Sendsteps AI berfungsi sebagai alat interaktif yang mengubah cara presentasi di…"
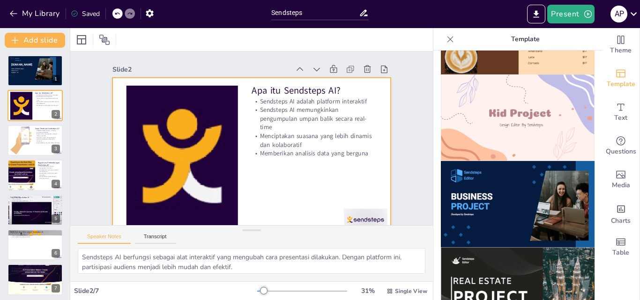
drag, startPoint x: 505, startPoint y: 177, endPoint x: 377, endPoint y: 160, distance: 129.0
click at [377, 160] on div "Document fonts Roboto [PERSON_NAME] Recently used Abel ABeeZee Raleway Open San…" at bounding box center [320, 164] width 640 height 272
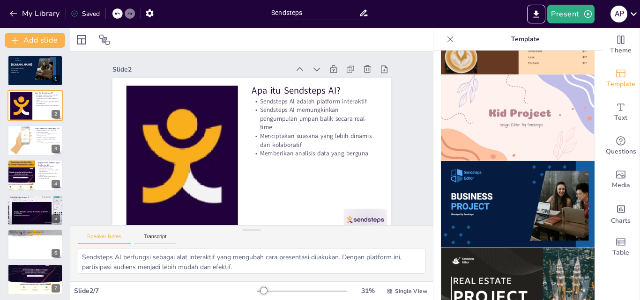
click at [467, 167] on img at bounding box center [518, 204] width 154 height 87
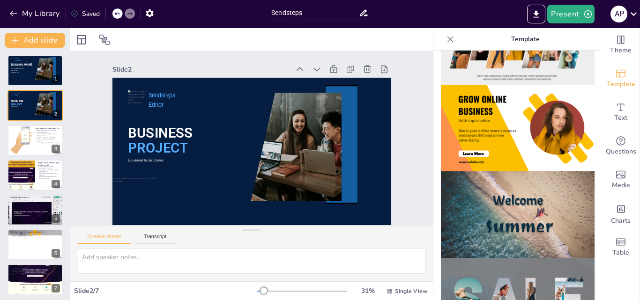
scroll to position [197, 0]
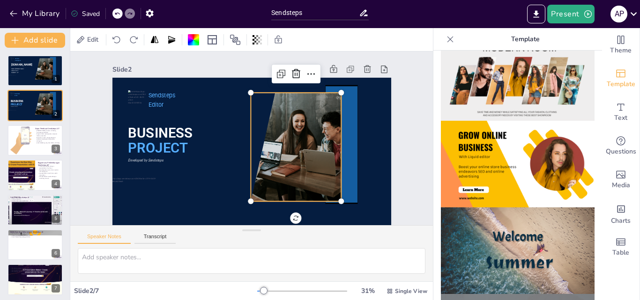
click at [289, 147] on div at bounding box center [220, 114] width 193 height 165
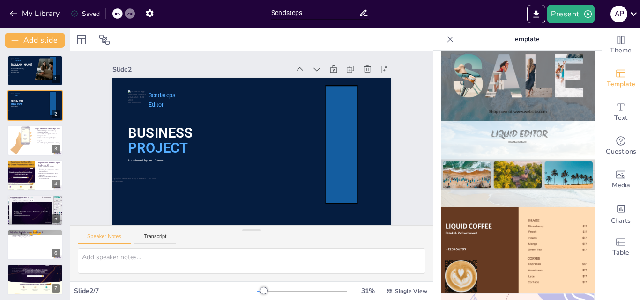
scroll to position [523, 0]
